Goal: Check status: Check status

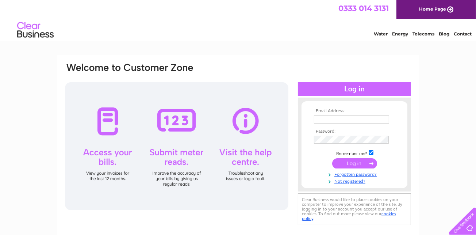
drag, startPoint x: 0, startPoint y: 0, endPoint x: 342, endPoint y: 118, distance: 361.4
click at [342, 118] on input "text" at bounding box center [351, 119] width 75 height 8
type input "heathfarm505@yahoo.com"
click at [356, 164] on input "submit" at bounding box center [354, 163] width 45 height 10
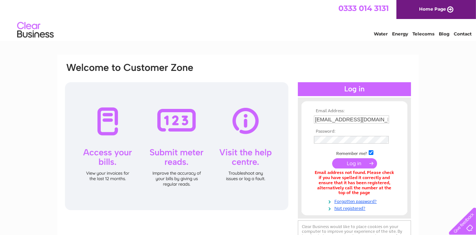
click at [380, 121] on input "[EMAIL_ADDRESS][DOMAIN_NAME]" at bounding box center [351, 119] width 75 height 8
type input "h"
click at [367, 119] on input "text" at bounding box center [352, 119] width 76 height 9
type input "heathfarm@unicombox.com"
click at [365, 164] on input "submit" at bounding box center [354, 163] width 45 height 10
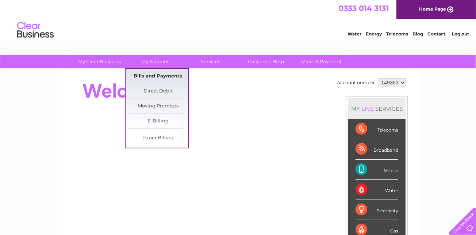
click at [158, 76] on link "Bills and Payments" at bounding box center [158, 76] width 60 height 15
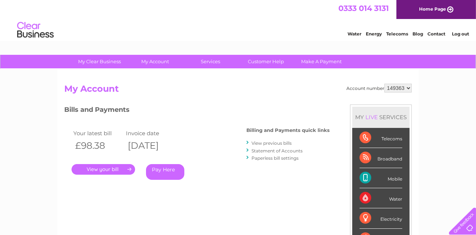
click at [104, 170] on link "." at bounding box center [104, 169] width 64 height 11
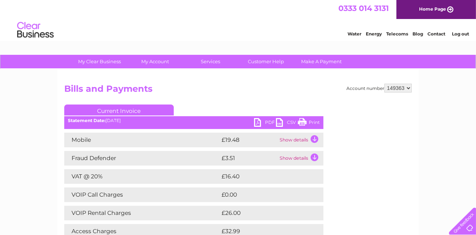
click at [302, 121] on link "Print" at bounding box center [309, 123] width 22 height 11
